Goal: Transaction & Acquisition: Purchase product/service

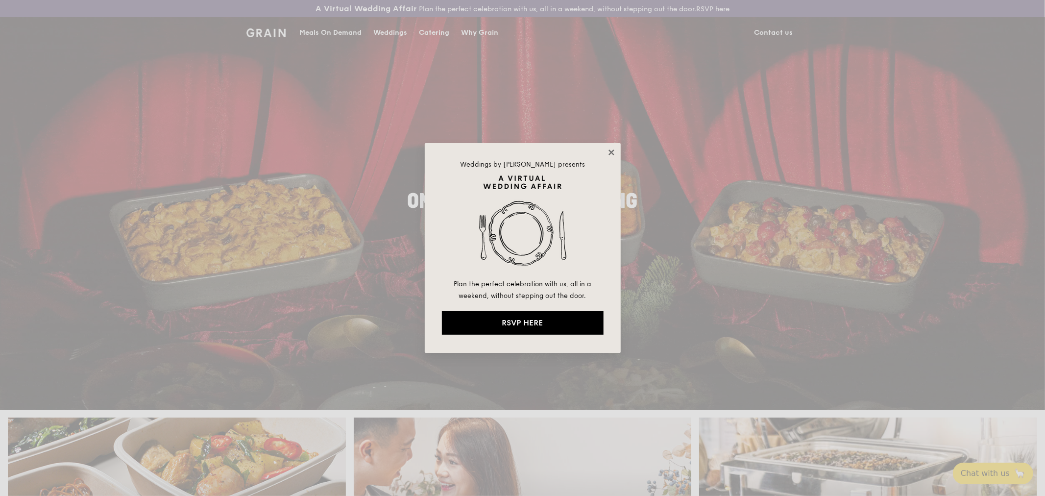
click at [609, 154] on icon at bounding box center [611, 152] width 9 height 9
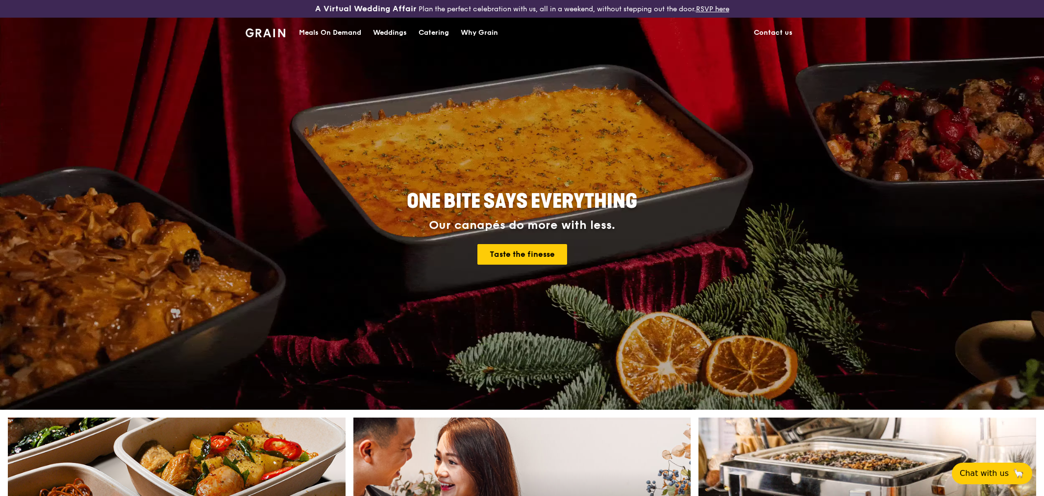
click at [321, 28] on div "Meals On Demand" at bounding box center [330, 32] width 62 height 29
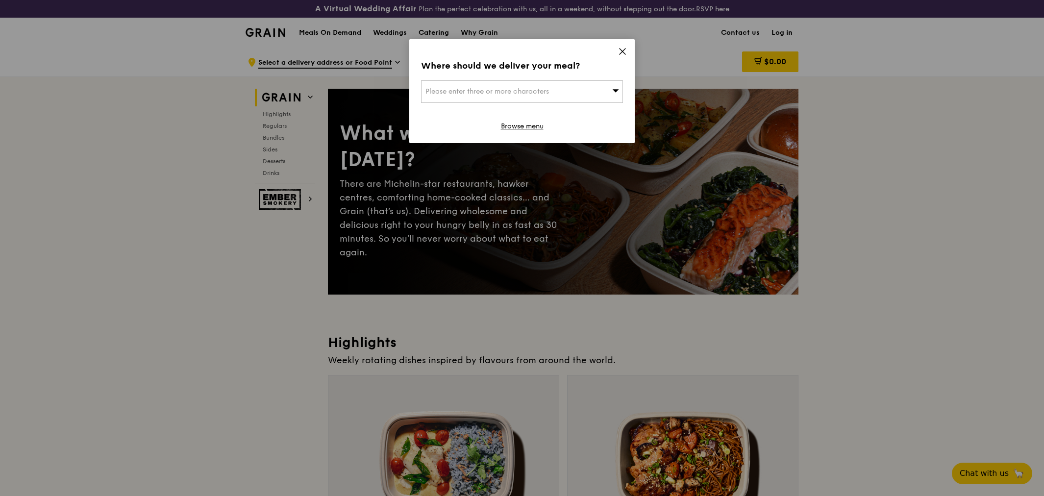
click at [620, 47] on icon at bounding box center [622, 51] width 9 height 9
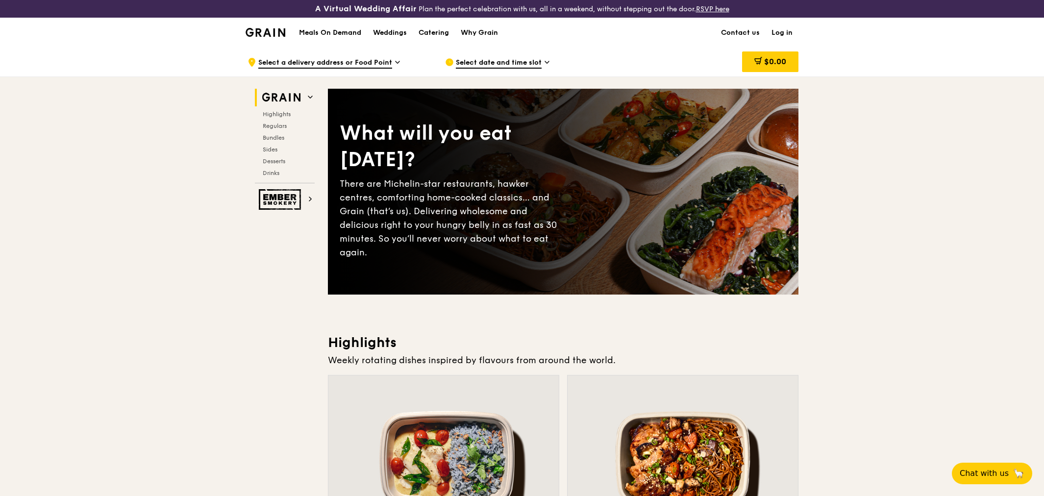
click at [398, 59] on icon at bounding box center [397, 62] width 5 height 9
click at [341, 31] on h1 "Meals On Demand" at bounding box center [330, 33] width 62 height 10
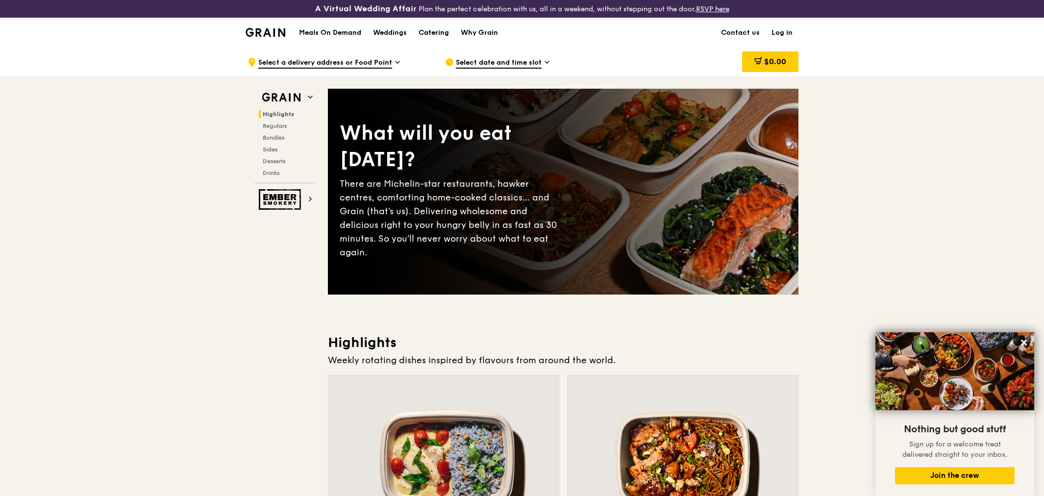
click at [440, 30] on div "Catering" at bounding box center [433, 32] width 30 height 29
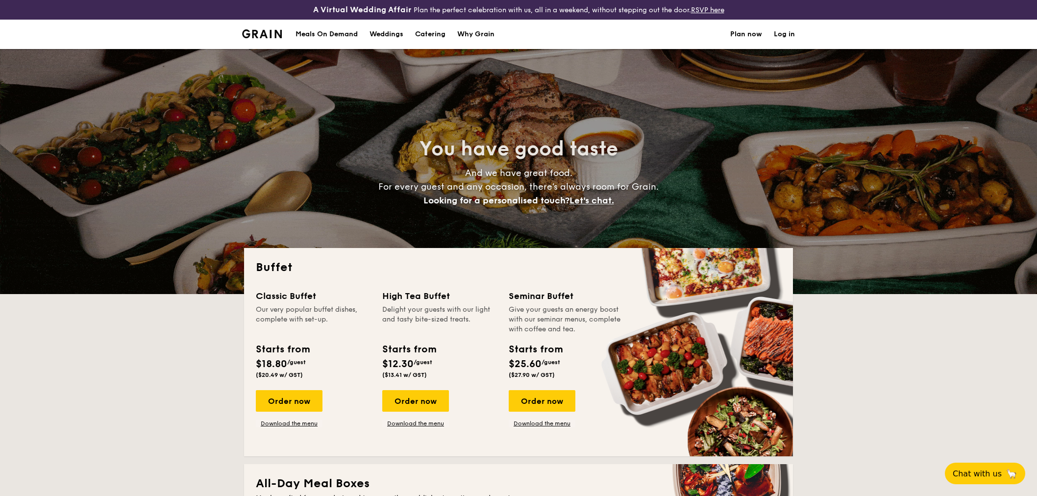
select select
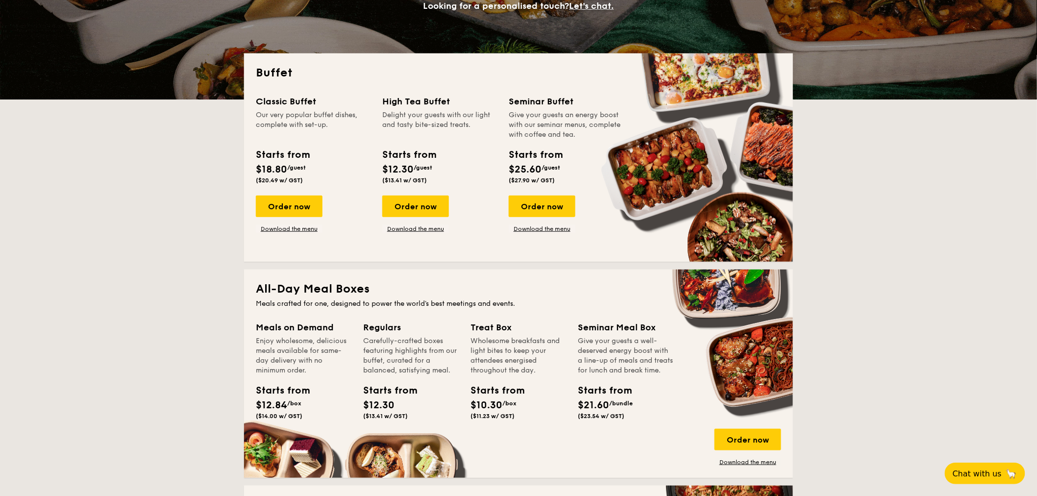
scroll to position [272, 0]
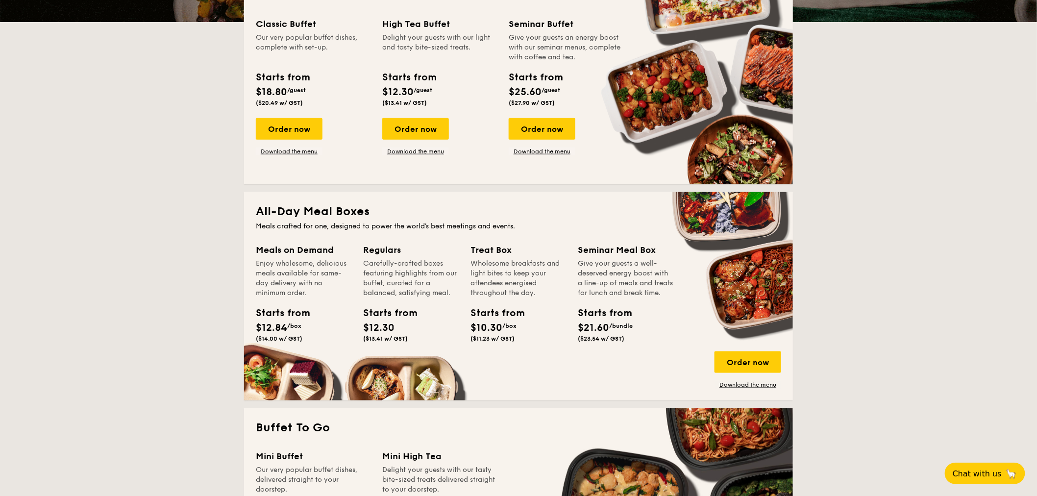
click at [498, 316] on div "Starts from" at bounding box center [492, 313] width 44 height 15
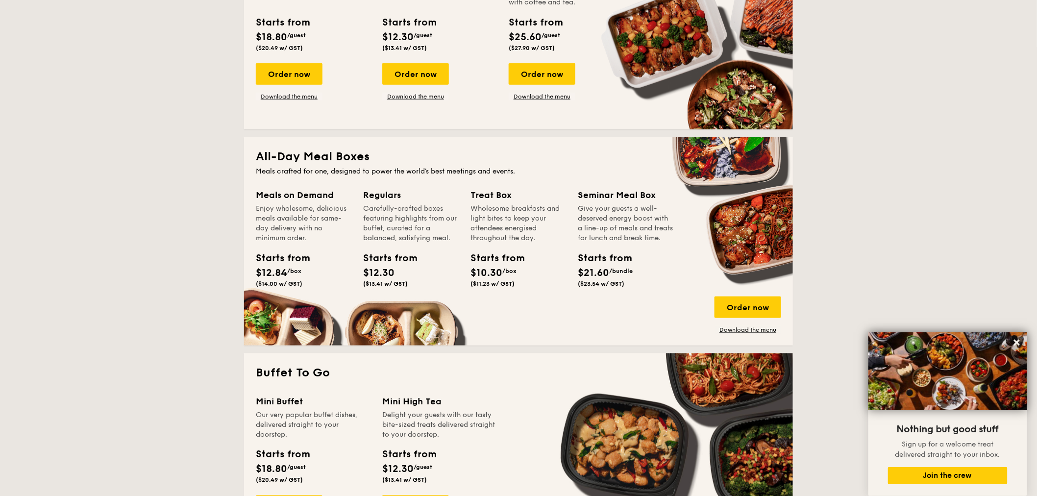
scroll to position [326, 0]
click at [754, 306] on div "Order now" at bounding box center [747, 308] width 67 height 22
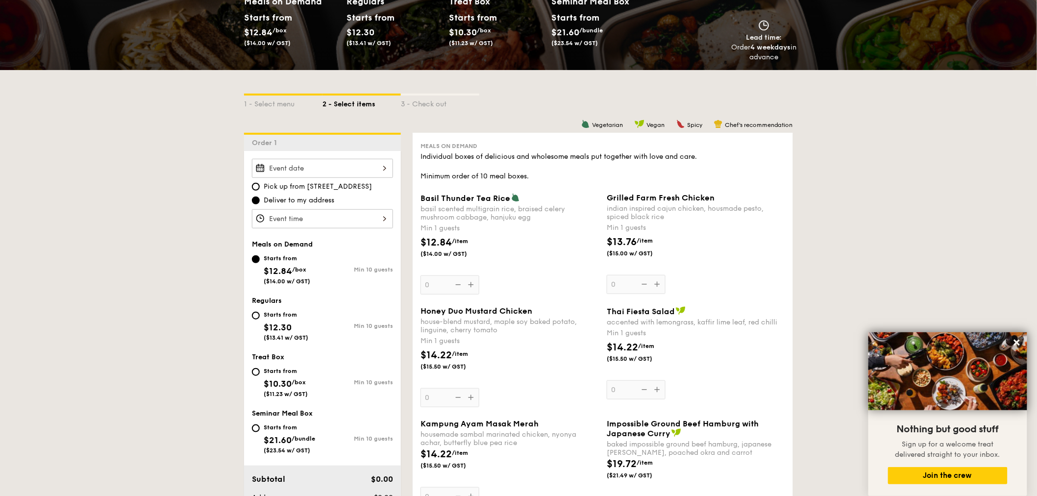
scroll to position [218, 0]
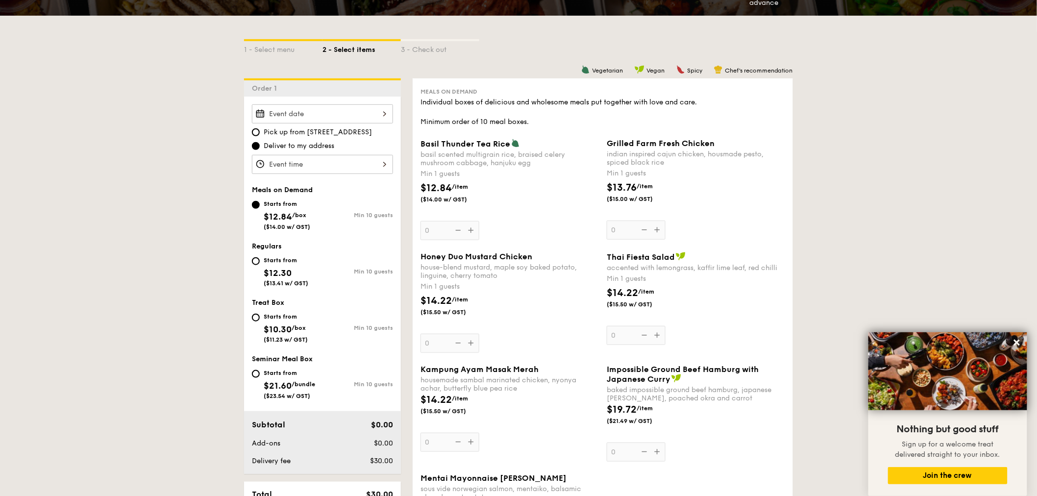
click at [252, 316] on div "Starts from $10.30 /box ($11.23 w/ GST)" at bounding box center [287, 327] width 71 height 32
click at [252, 316] on input "Starts from $10.30 /box ($11.23 w/ GST) Min 10 guests" at bounding box center [256, 318] width 8 height 8
radio input "true"
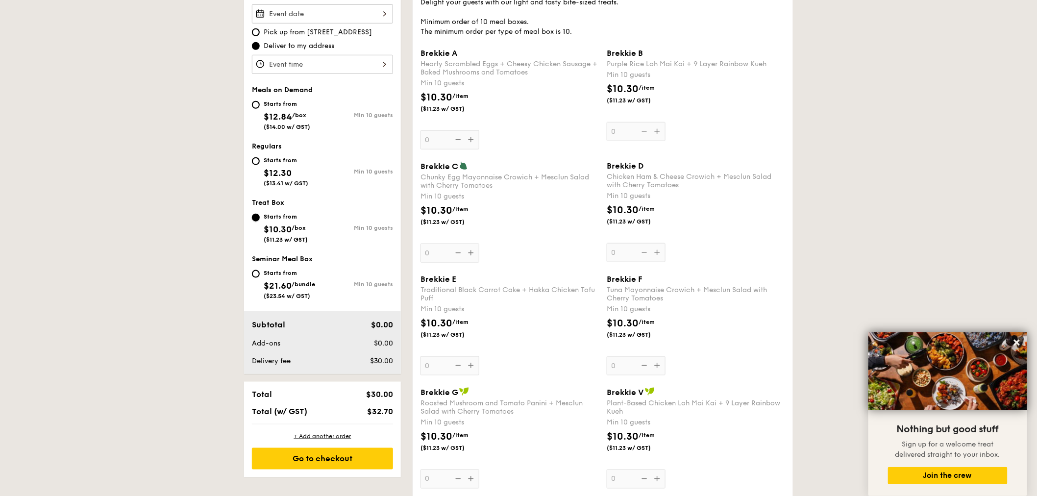
scroll to position [326, 0]
